Goal: Information Seeking & Learning: Learn about a topic

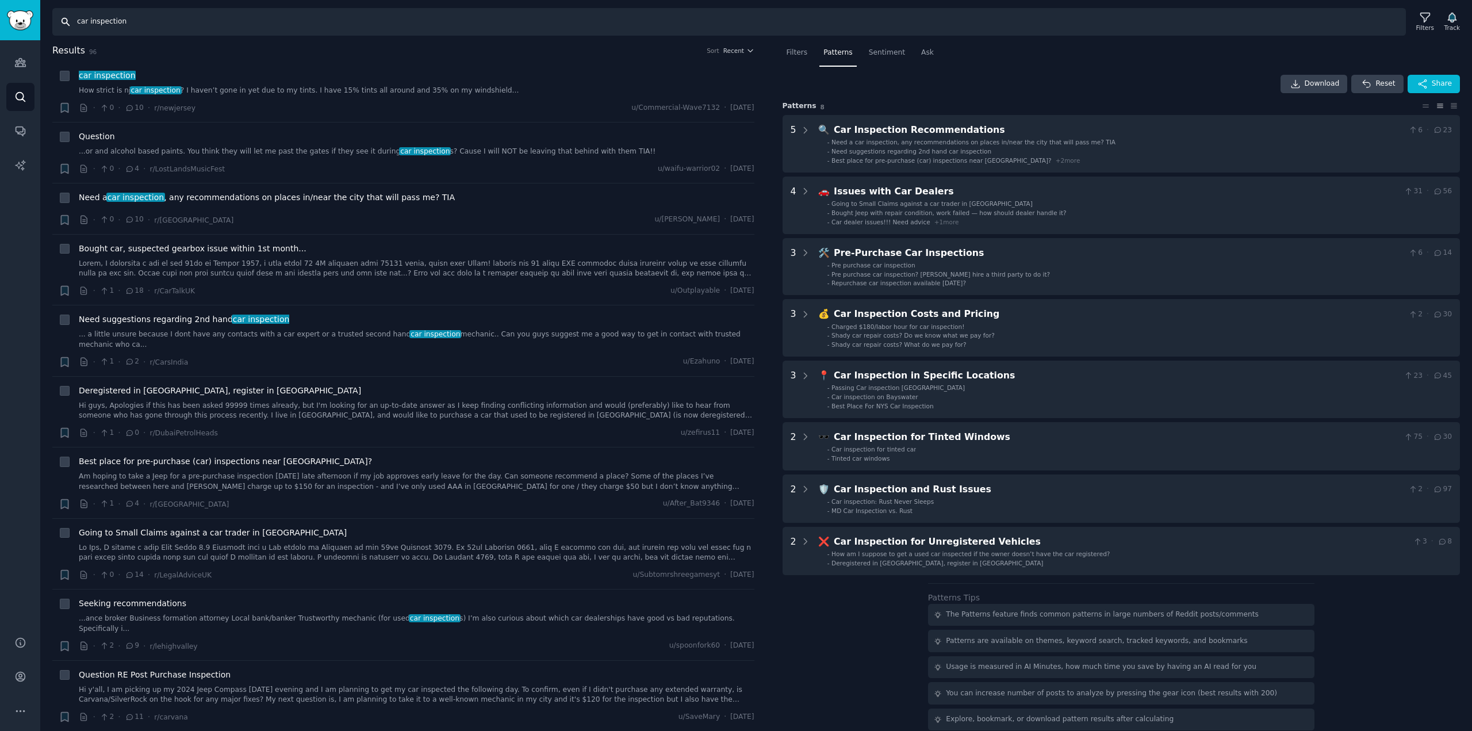
click at [135, 17] on input "car inspection" at bounding box center [729, 22] width 1354 height 28
click at [13, 68] on link "Audiences" at bounding box center [20, 62] width 28 height 28
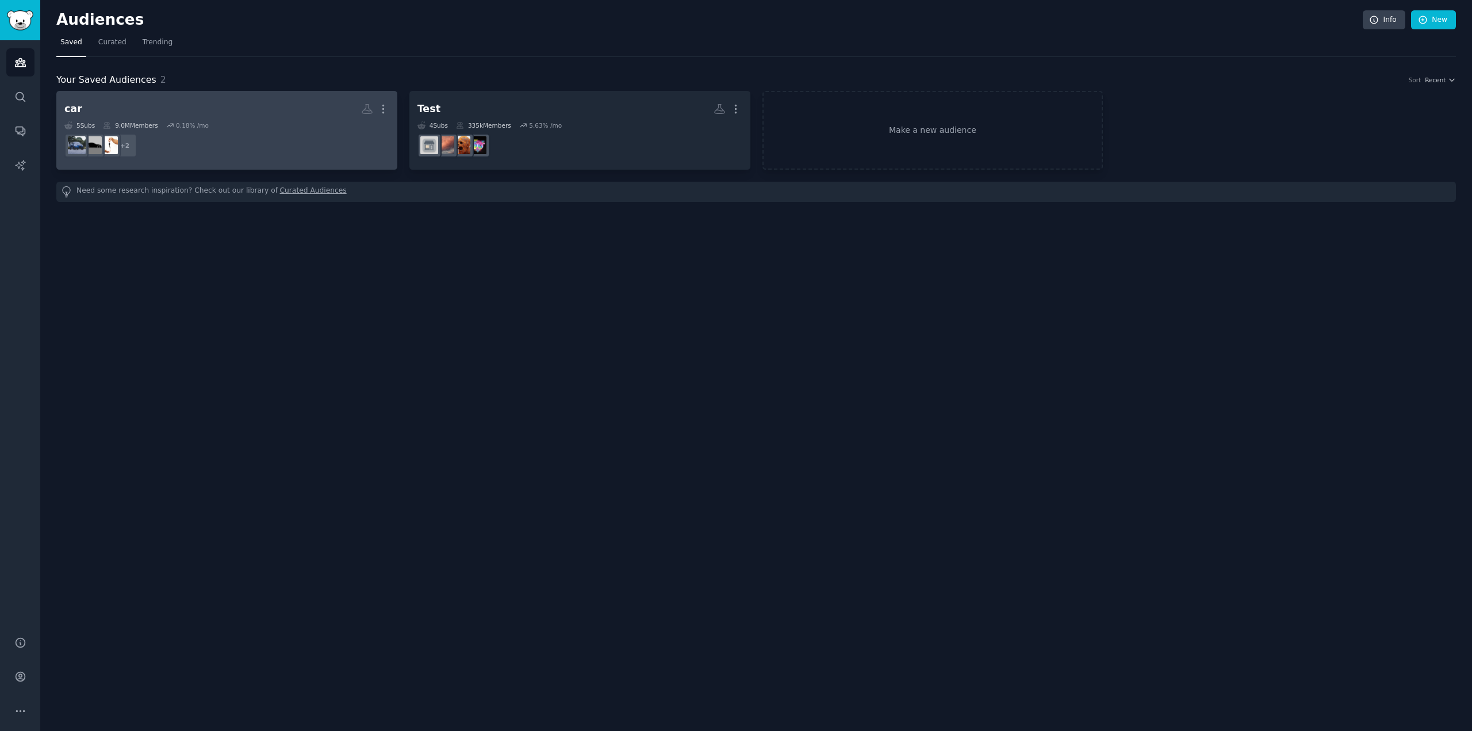
click at [290, 139] on dd "+ 2" at bounding box center [226, 145] width 325 height 32
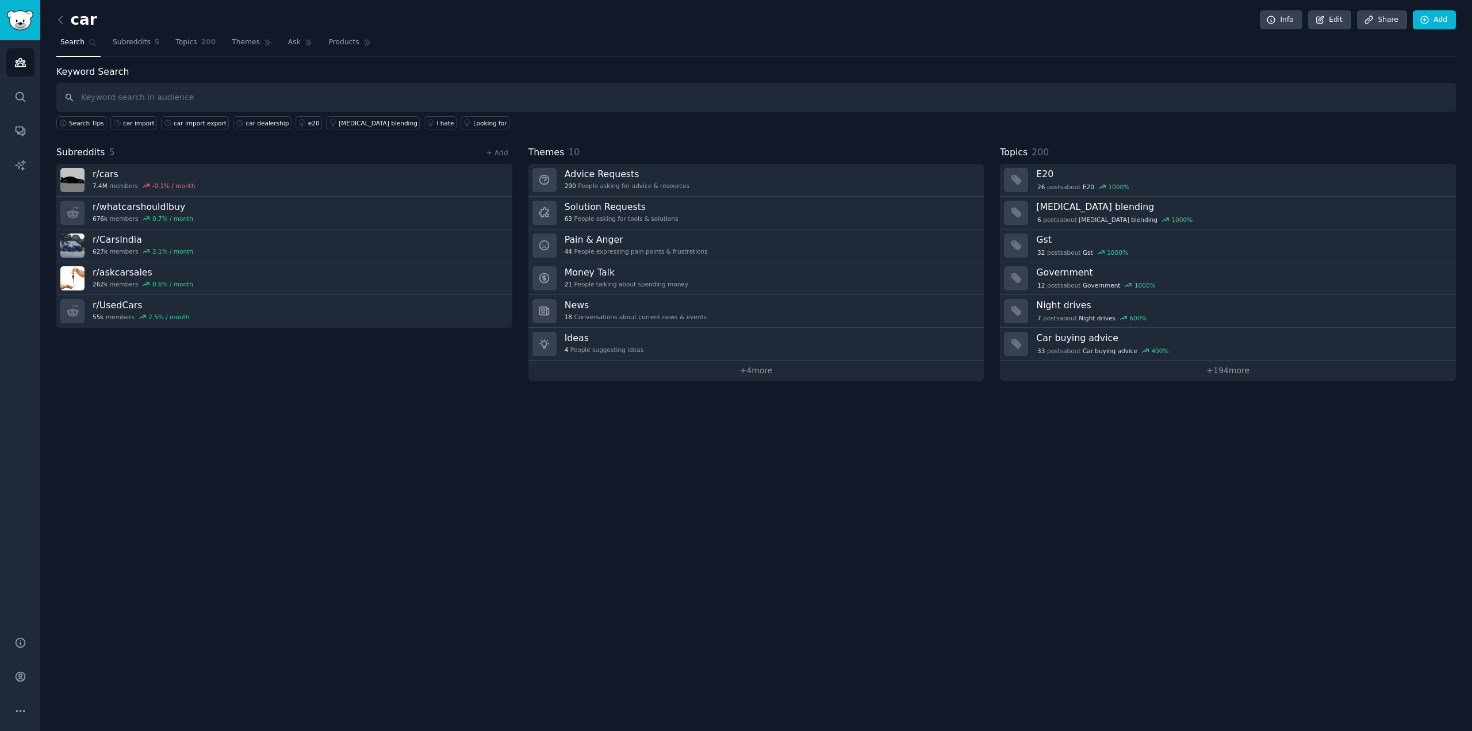
click at [184, 97] on input "text" at bounding box center [756, 97] width 1400 height 29
type input "car rental"
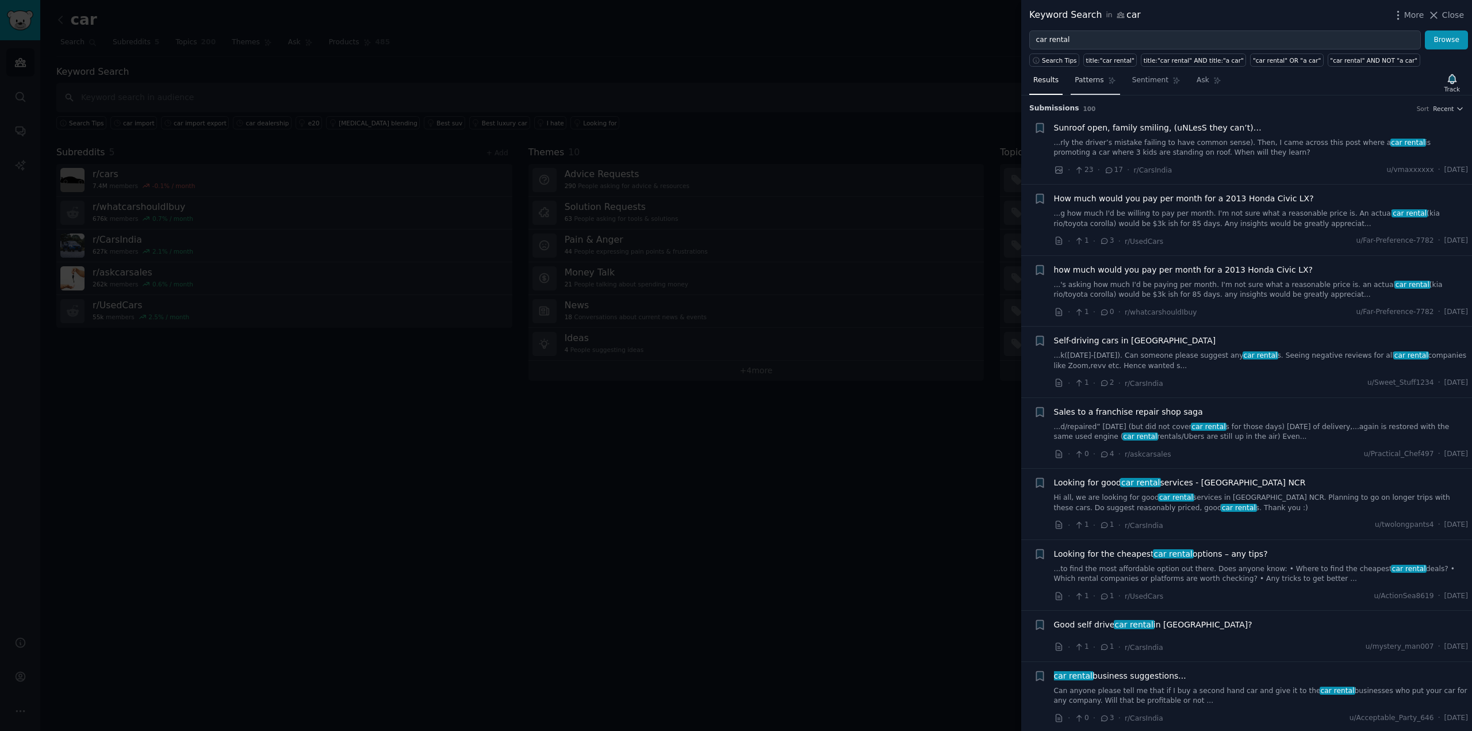
click at [1075, 78] on span "Patterns" at bounding box center [1089, 80] width 29 height 10
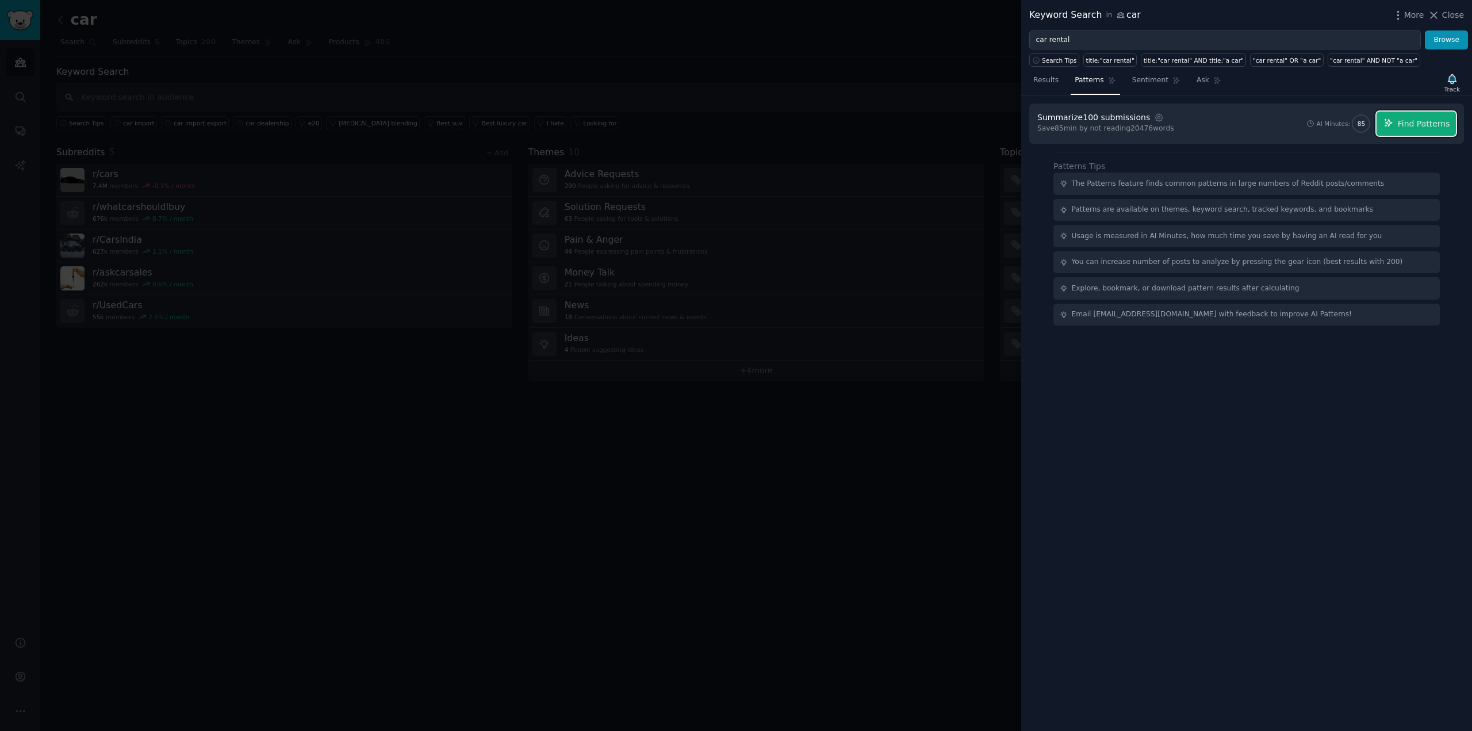
click at [1430, 125] on span "Find Patterns" at bounding box center [1424, 124] width 52 height 12
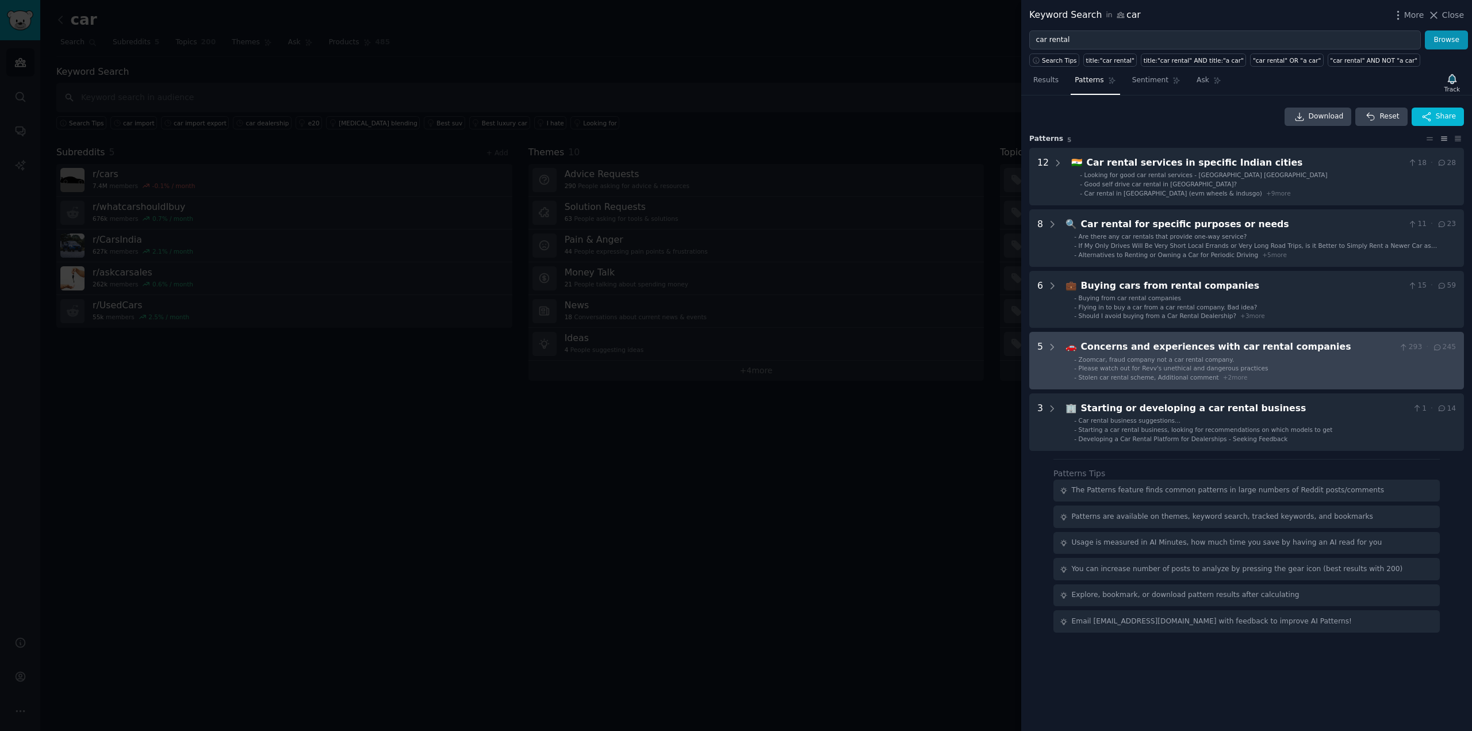
click at [1103, 370] on span "Please watch out for Revv's unethical and dangerous practices" at bounding box center [1174, 368] width 190 height 7
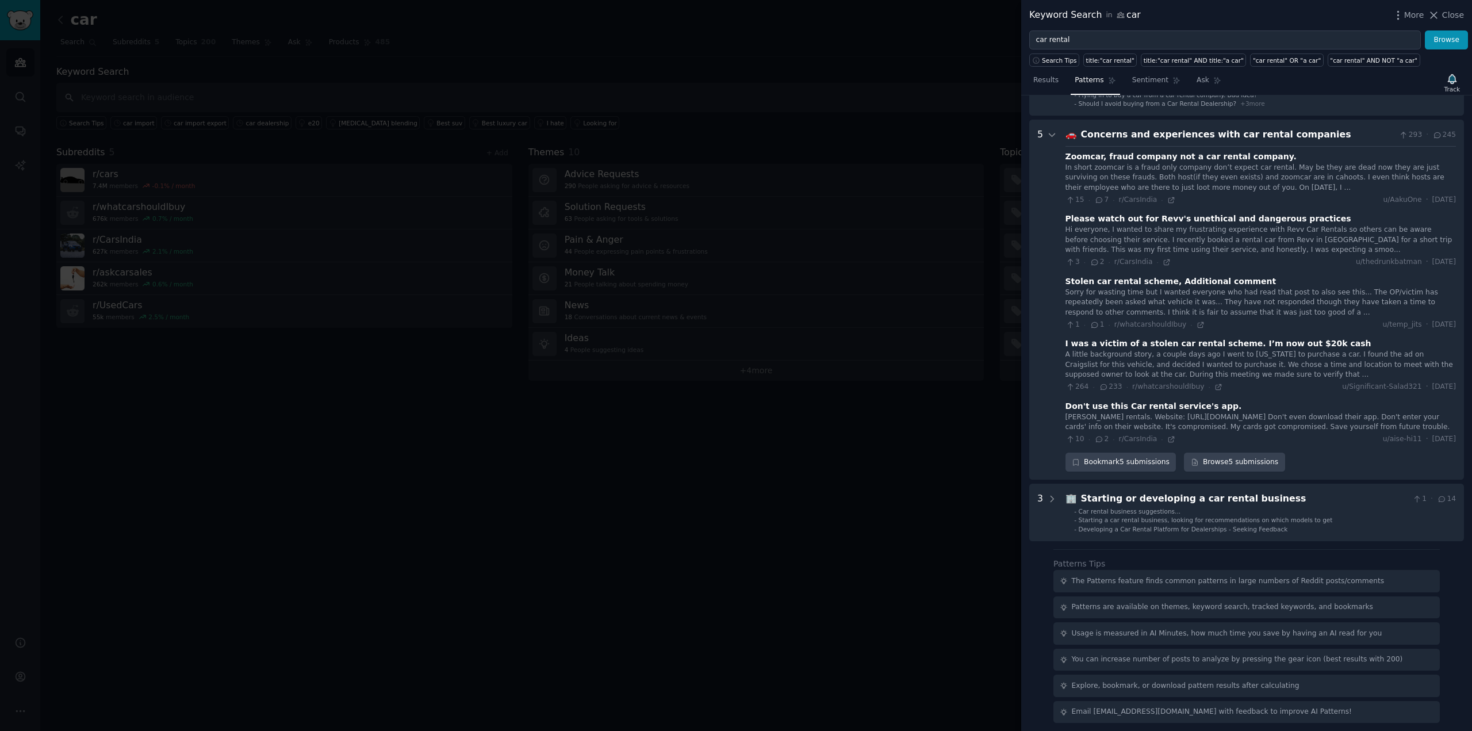
scroll to position [214, 0]
click at [905, 242] on div at bounding box center [736, 365] width 1472 height 731
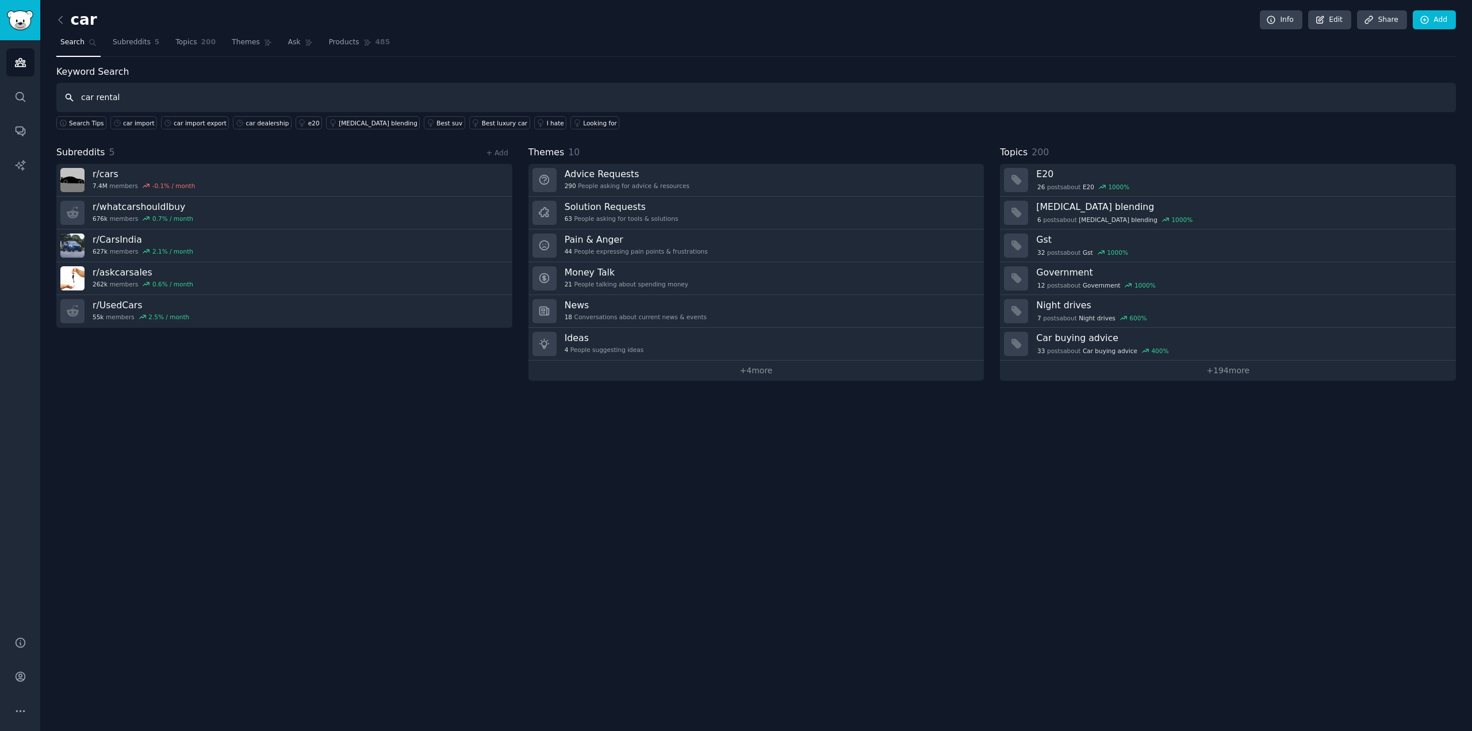
type input "car rental"
